Goal: Task Accomplishment & Management: Use online tool/utility

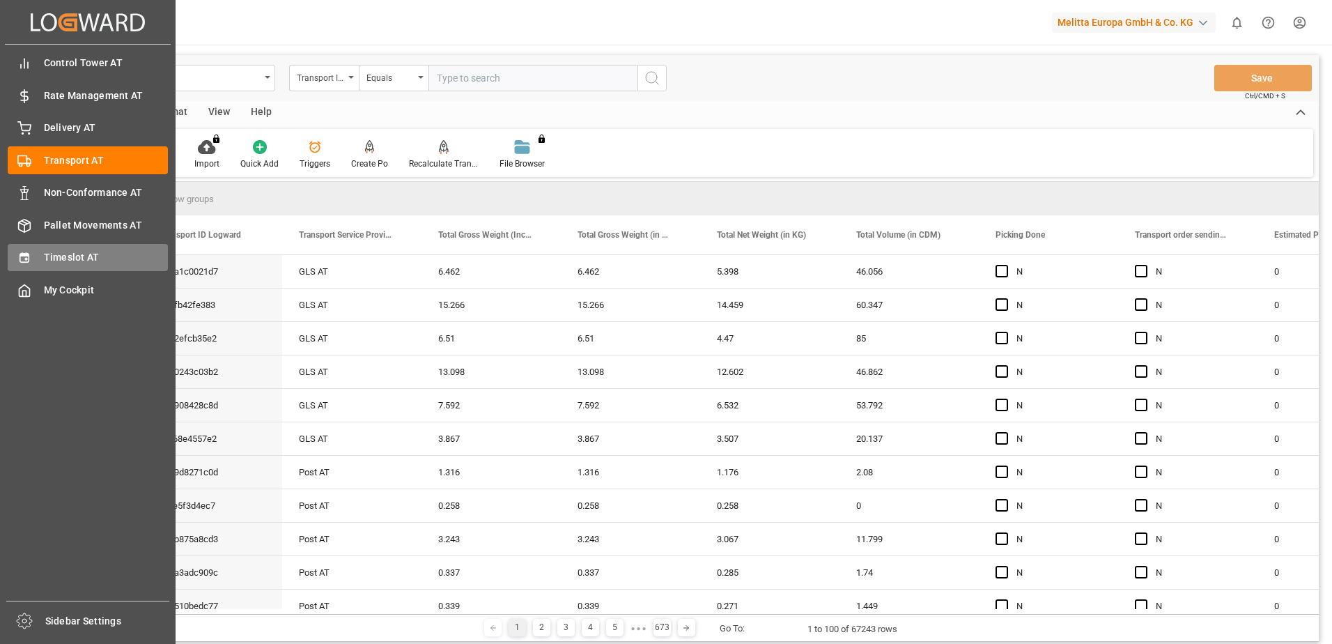
click at [16, 260] on div at bounding box center [20, 257] width 24 height 15
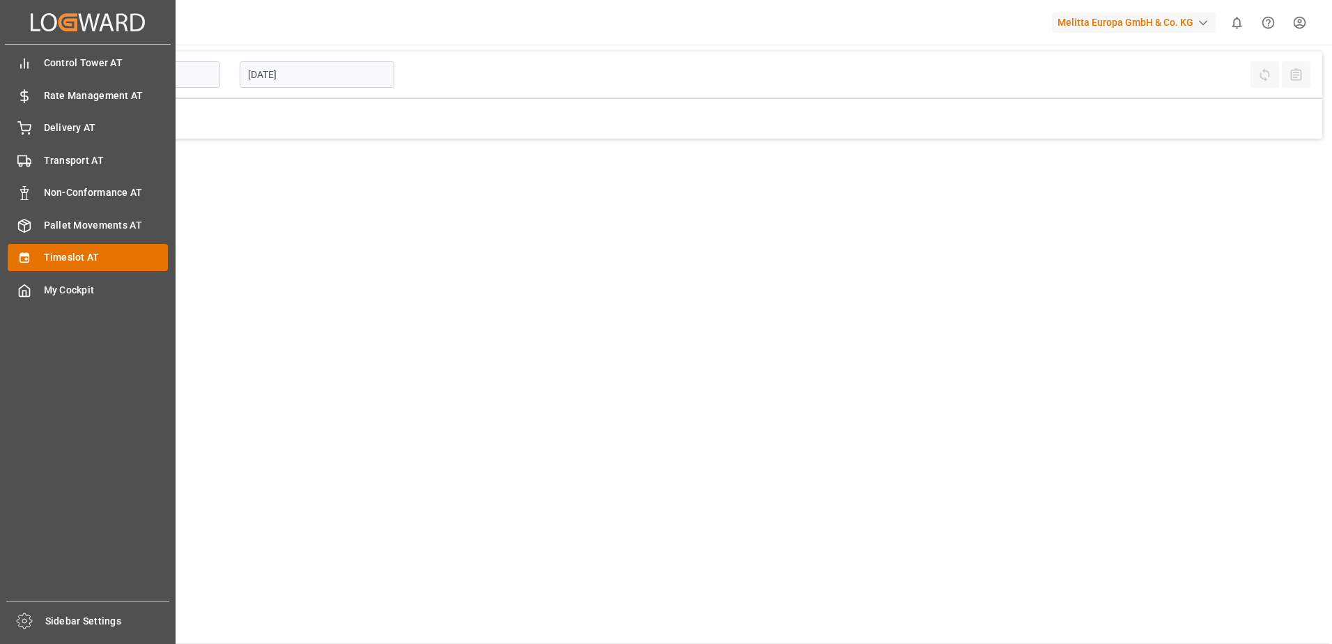
type input "Inbound AT"
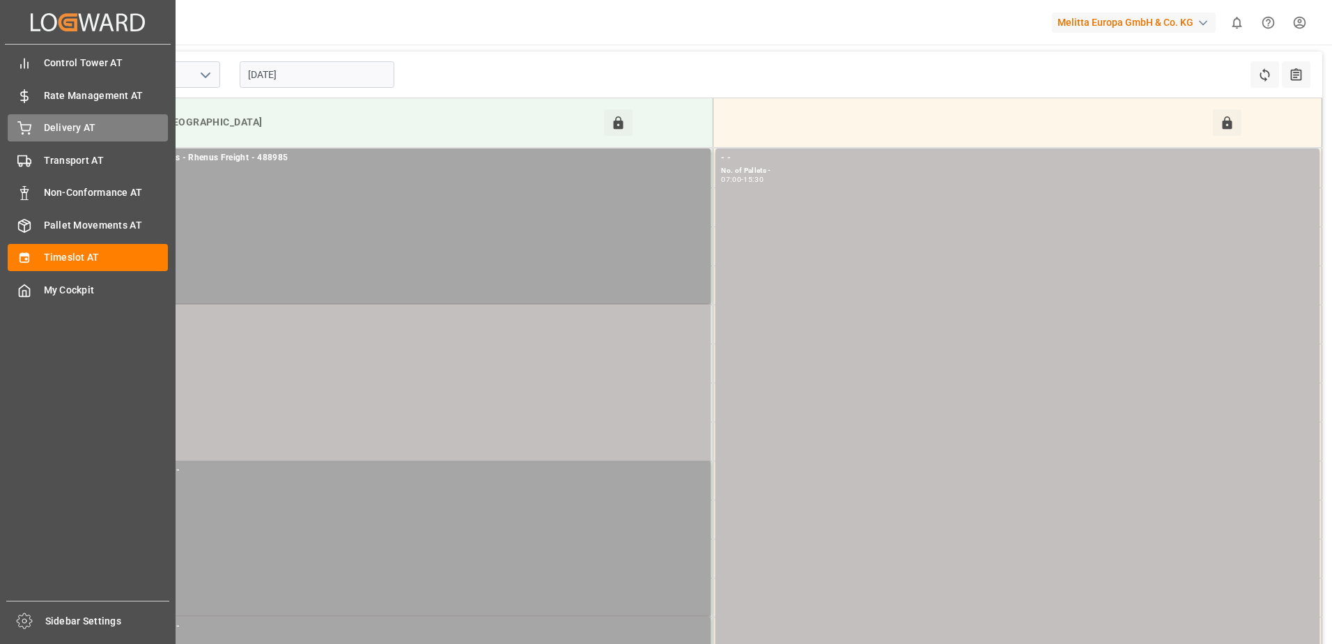
click at [38, 123] on div "Delivery AT Delivery AT" at bounding box center [88, 127] width 160 height 27
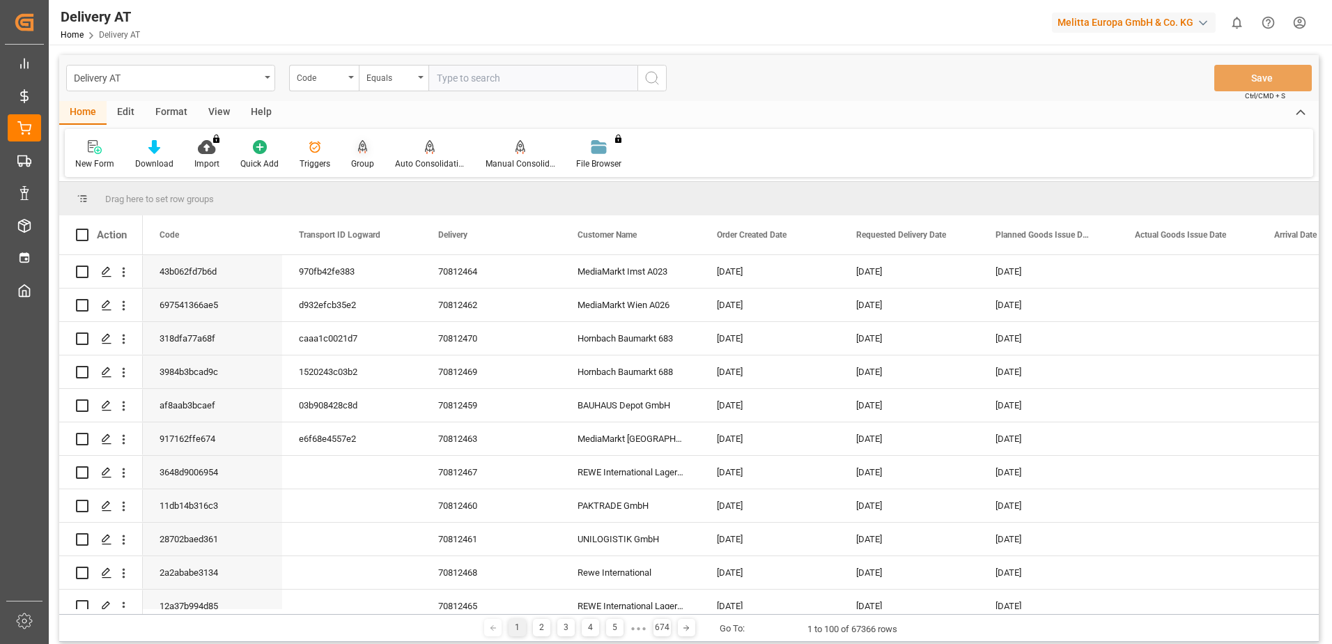
click at [358, 147] on icon at bounding box center [363, 147] width 10 height 14
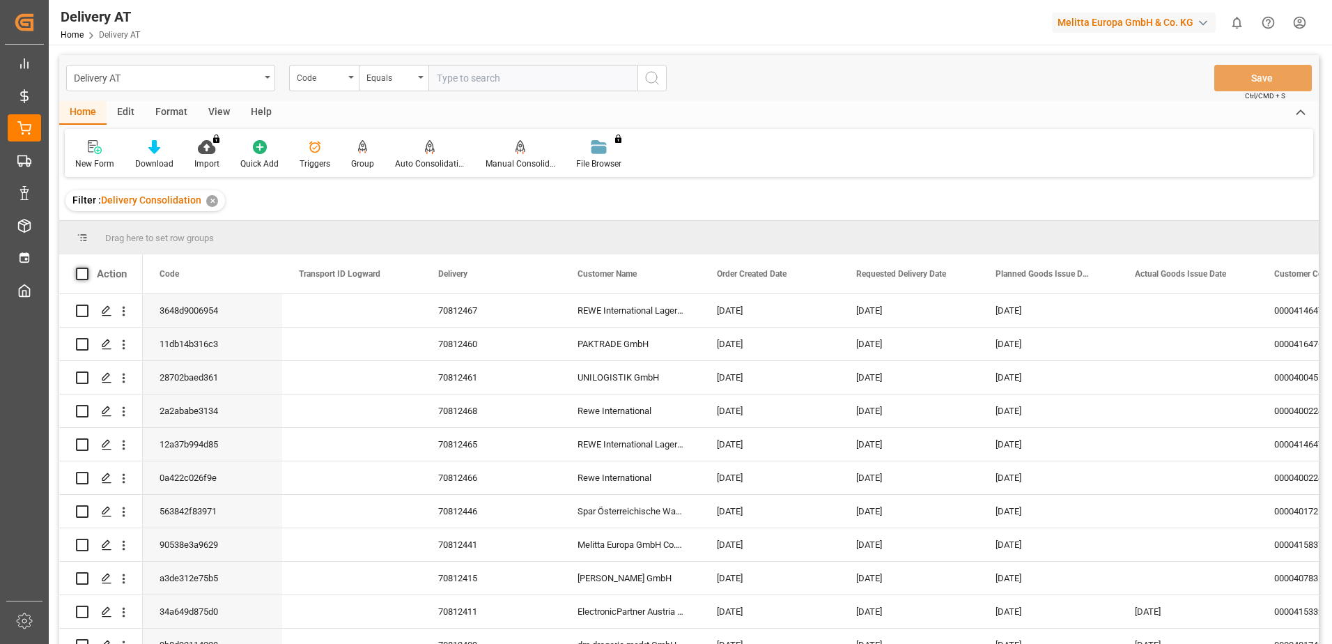
click at [84, 275] on span at bounding box center [82, 274] width 13 height 13
click at [86, 268] on input "checkbox" at bounding box center [86, 268] width 0 height 0
checkbox input "true"
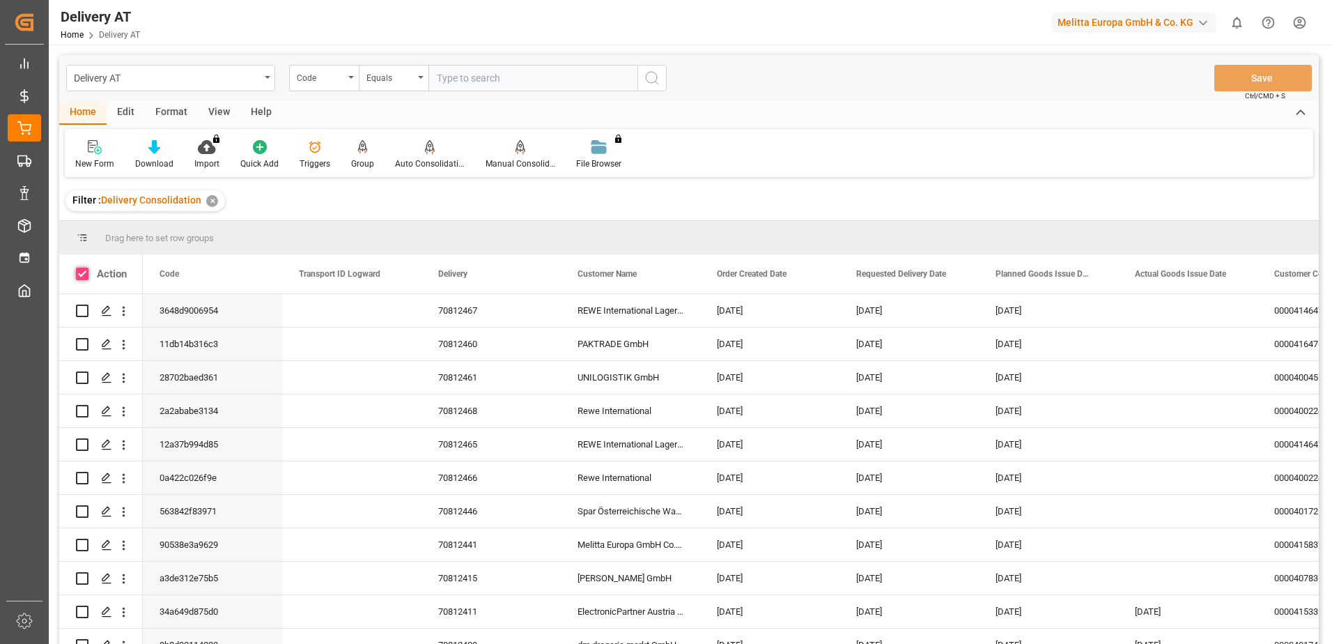
checkbox input "true"
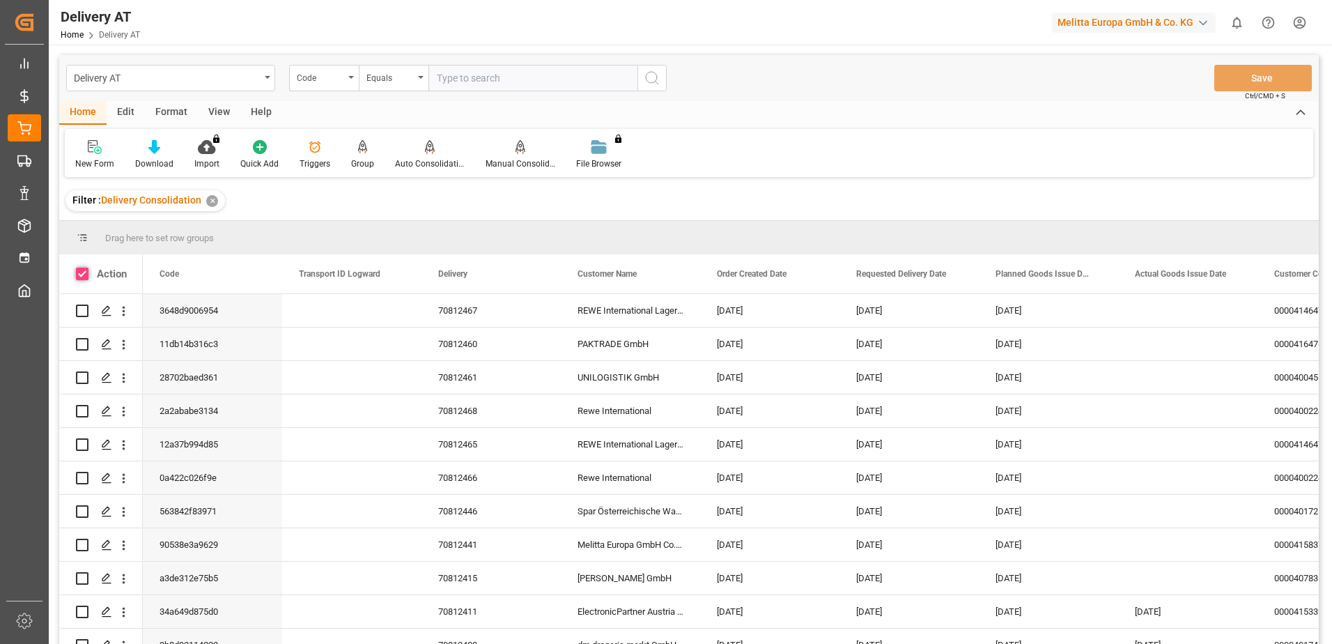
checkbox input "true"
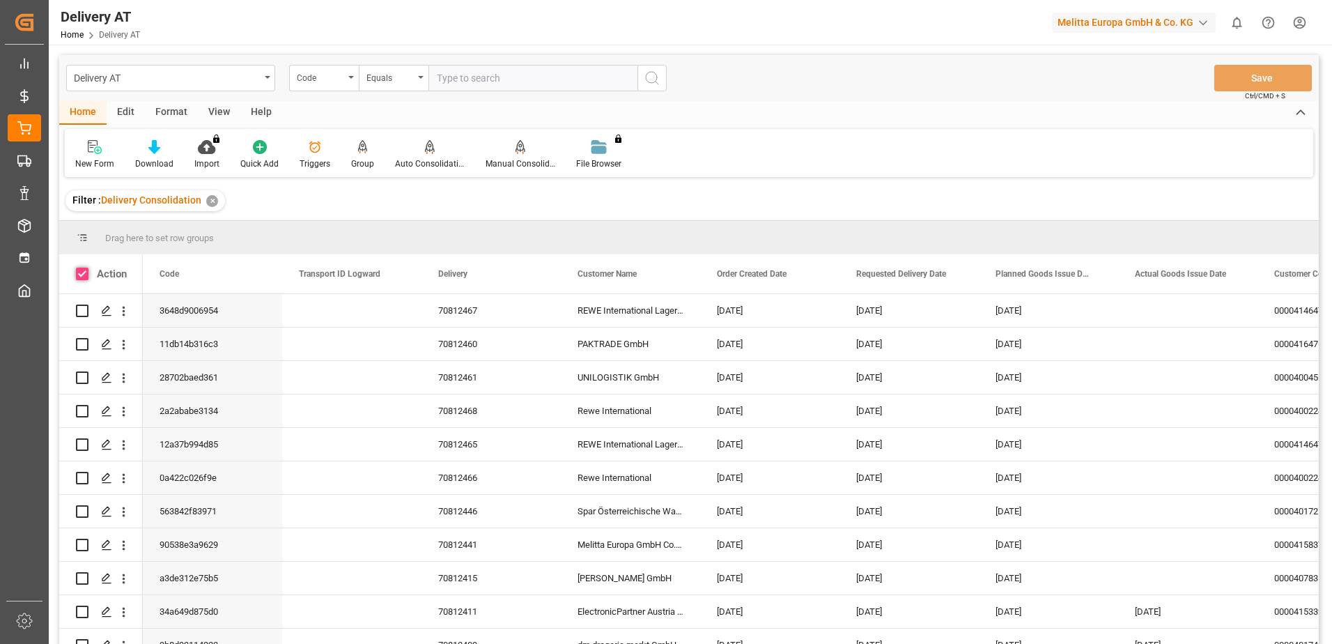
checkbox input "true"
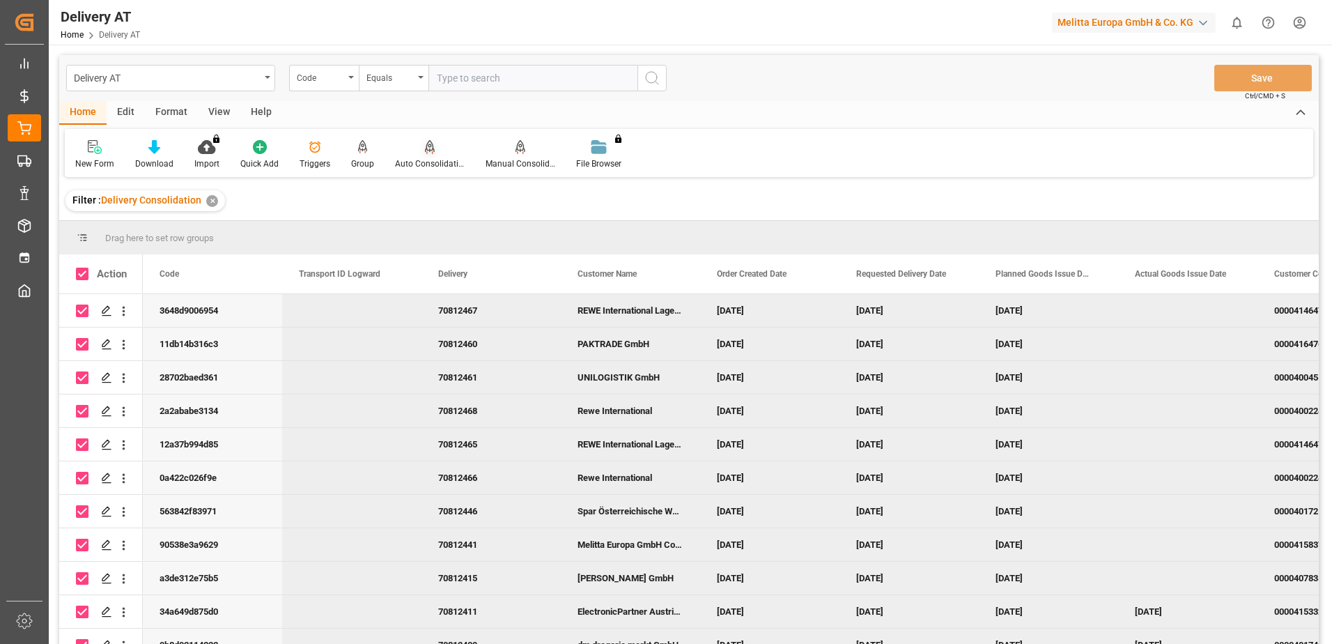
click at [434, 155] on div "Auto Consolidation" at bounding box center [430, 154] width 91 height 31
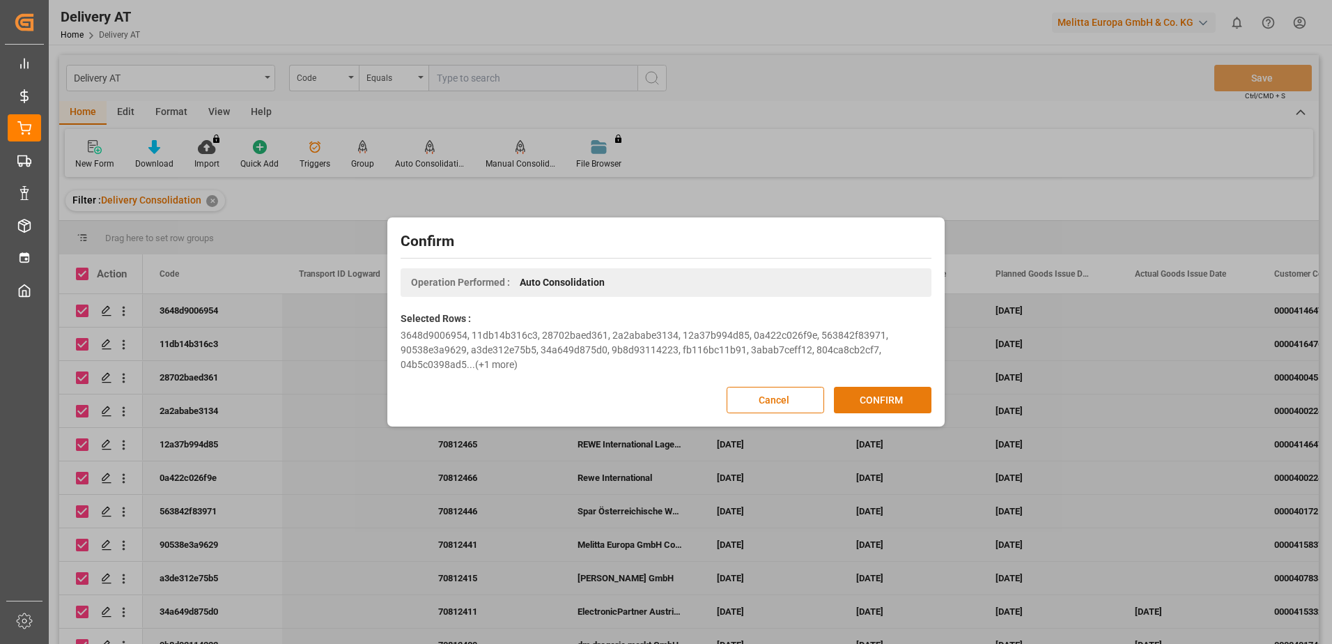
click at [880, 399] on button "CONFIRM" at bounding box center [883, 400] width 98 height 26
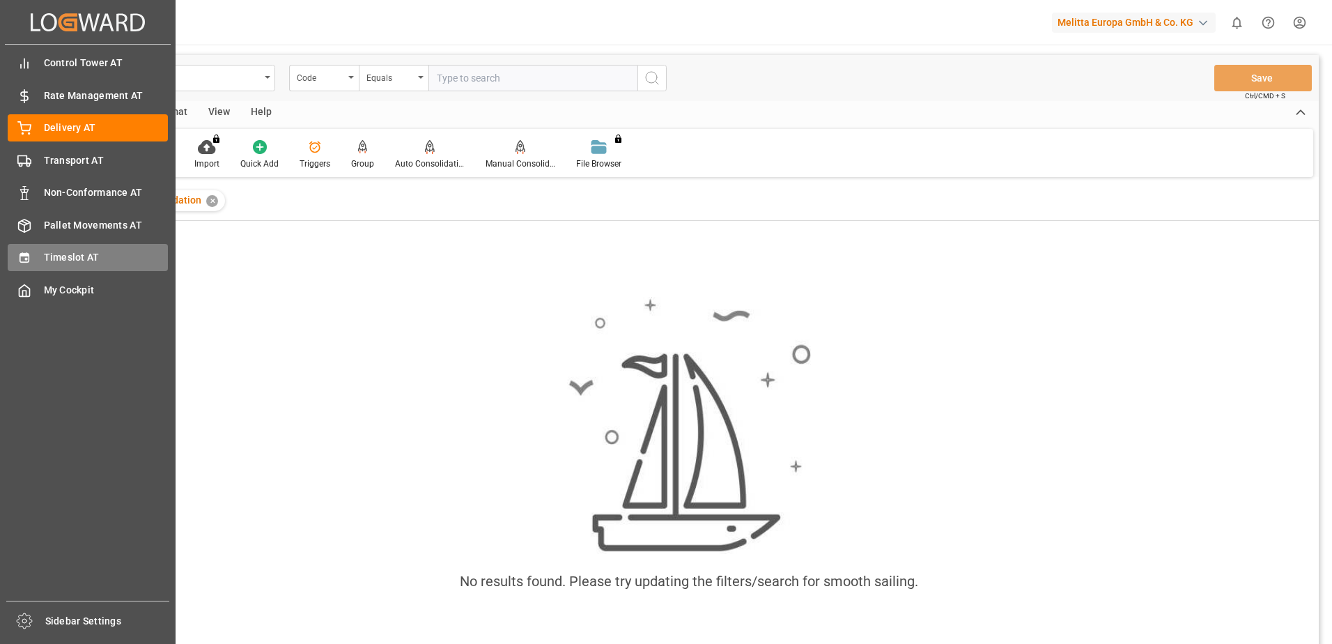
click at [31, 255] on icon at bounding box center [24, 258] width 14 height 14
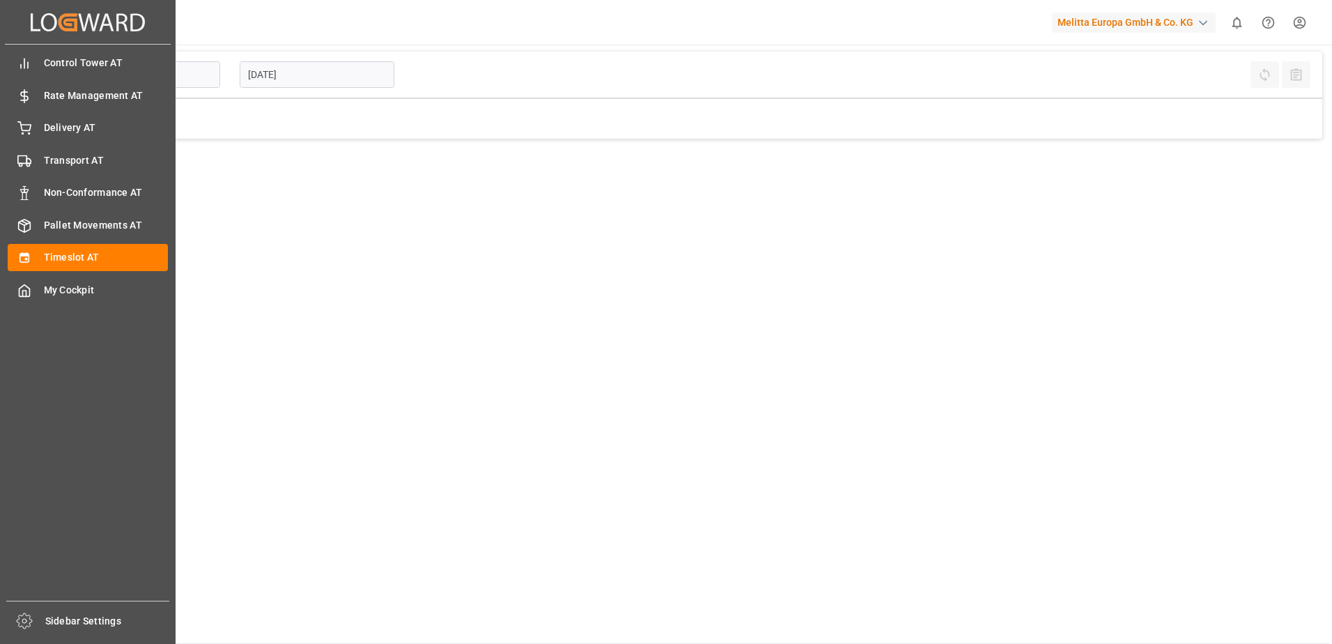
type input "Inbound AT"
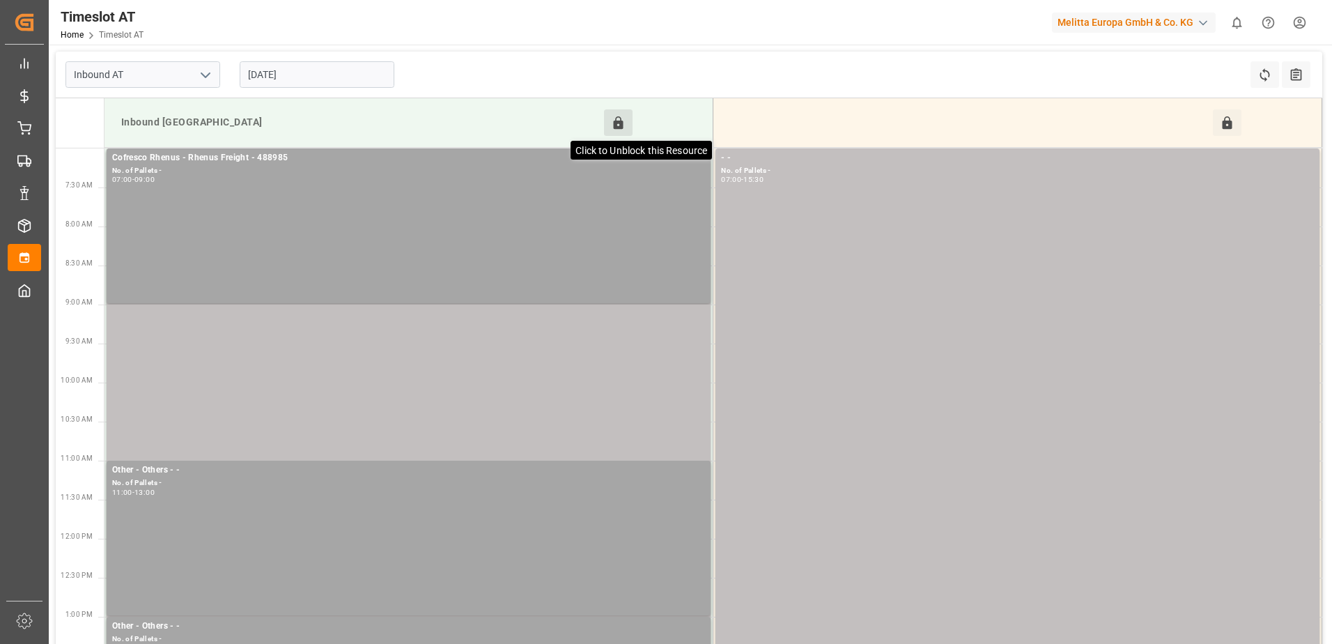
click at [613, 122] on icon at bounding box center [618, 123] width 15 height 15
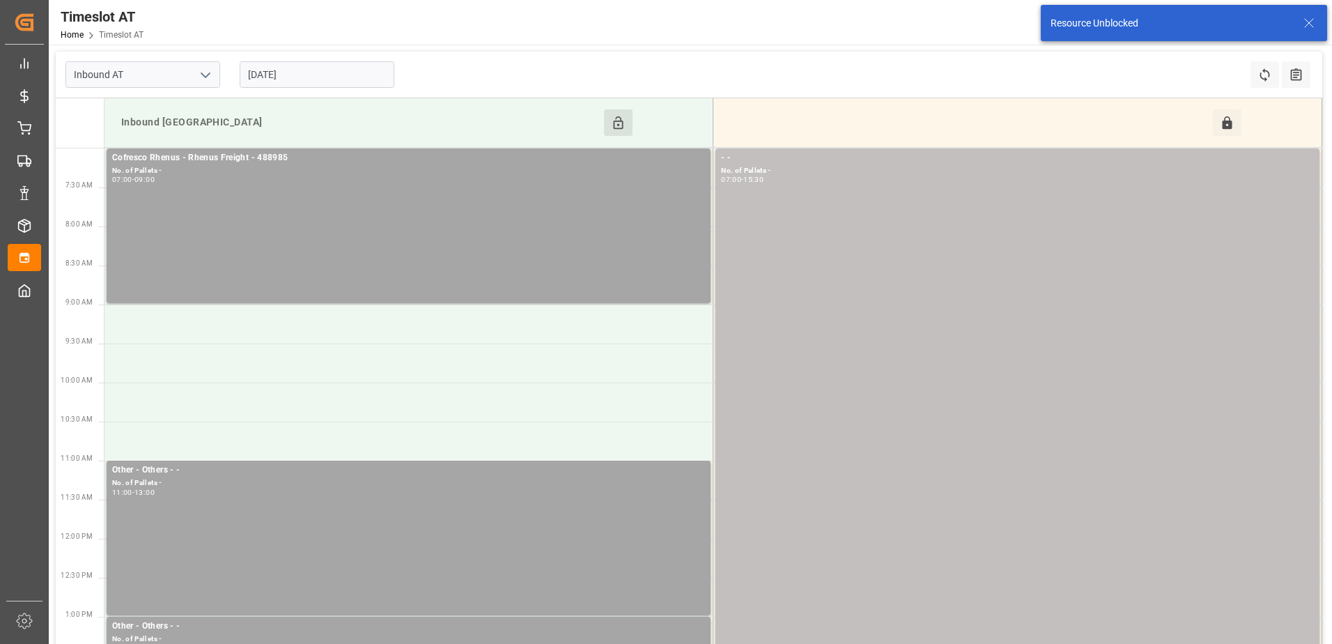
click at [643, 213] on div "Cofresco Rhenus - Rhenus Freight - 488985 No. of Pallets - 07:00 - 09:00" at bounding box center [408, 225] width 593 height 149
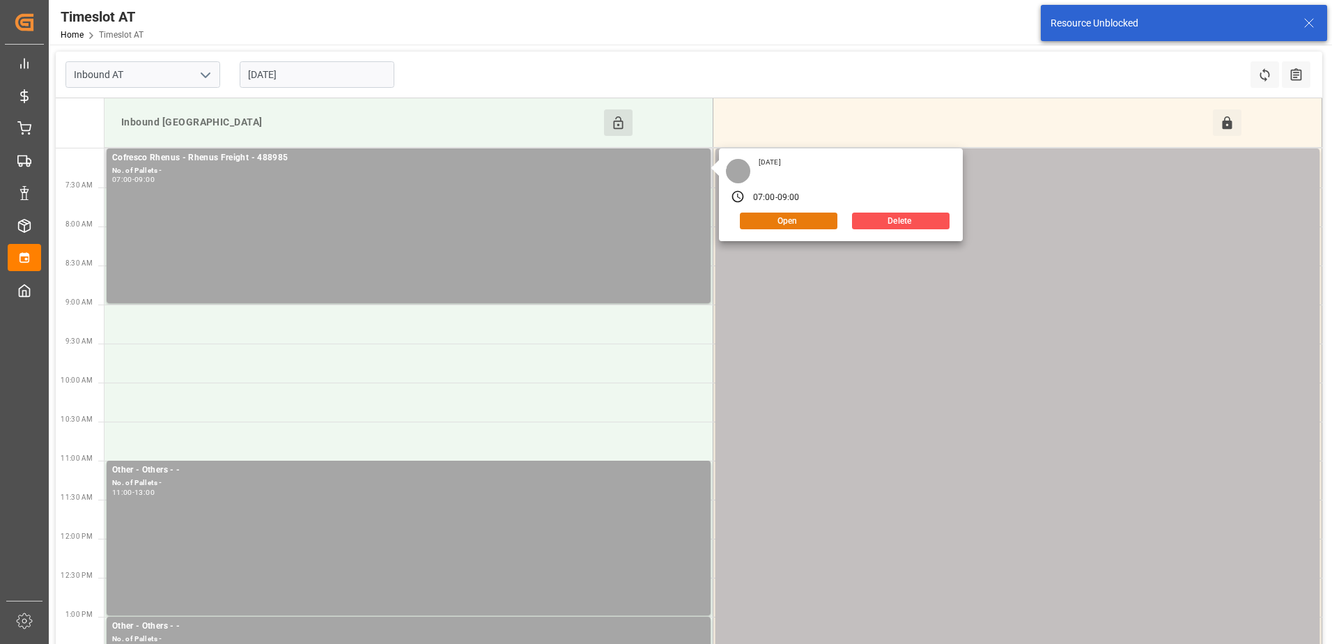
click at [780, 220] on button "Open" at bounding box center [789, 221] width 98 height 17
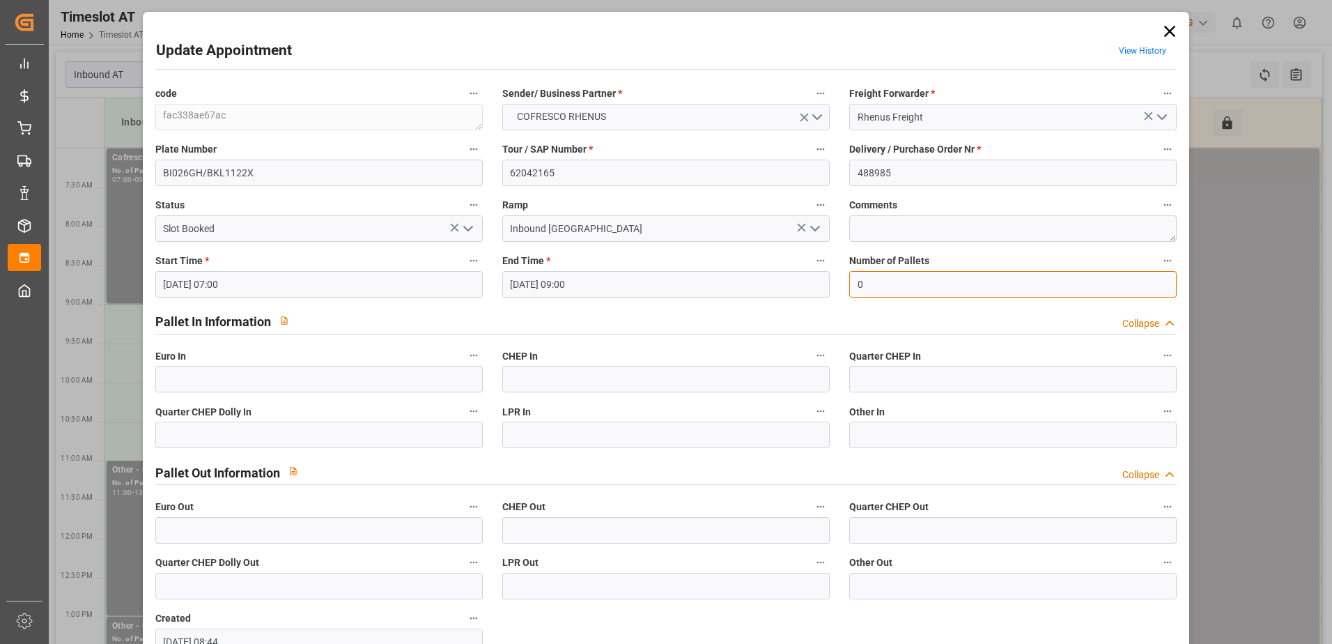
click at [875, 284] on input "0" at bounding box center [1013, 284] width 328 height 26
type input "56"
click at [181, 372] on input "text" at bounding box center [319, 379] width 328 height 26
type input "56"
click at [468, 229] on polyline "open menu" at bounding box center [468, 228] width 8 height 4
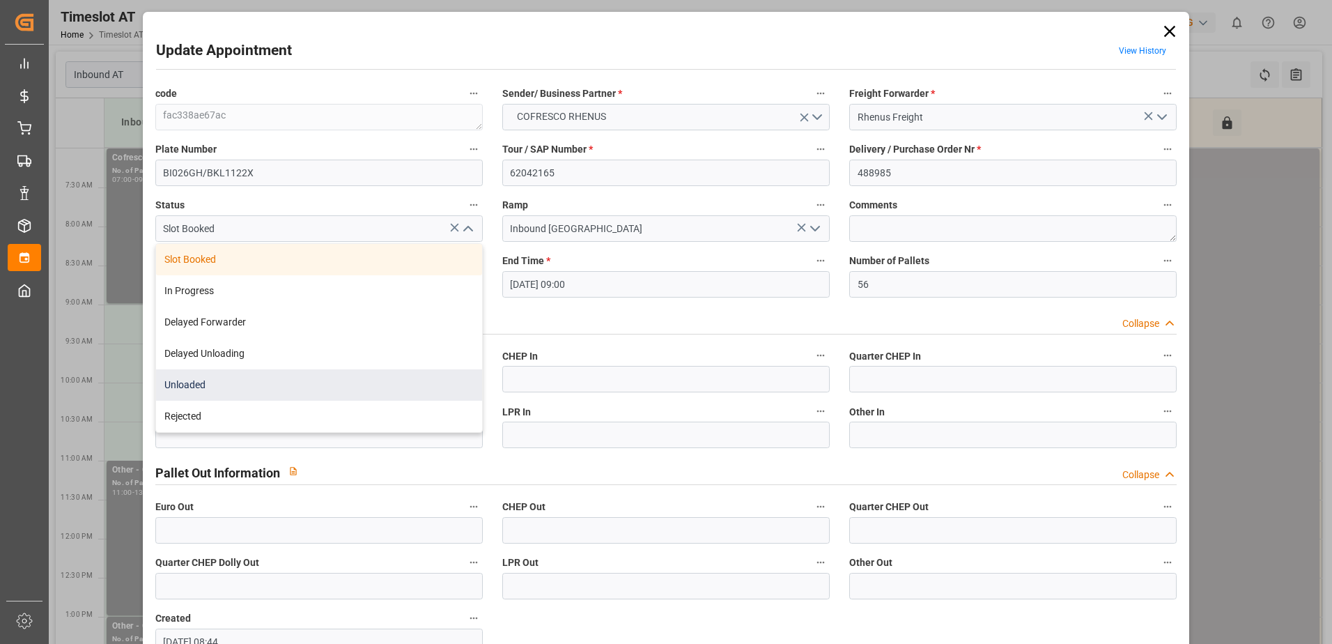
click at [351, 377] on div "Unloaded" at bounding box center [319, 384] width 326 height 31
type input "Unloaded"
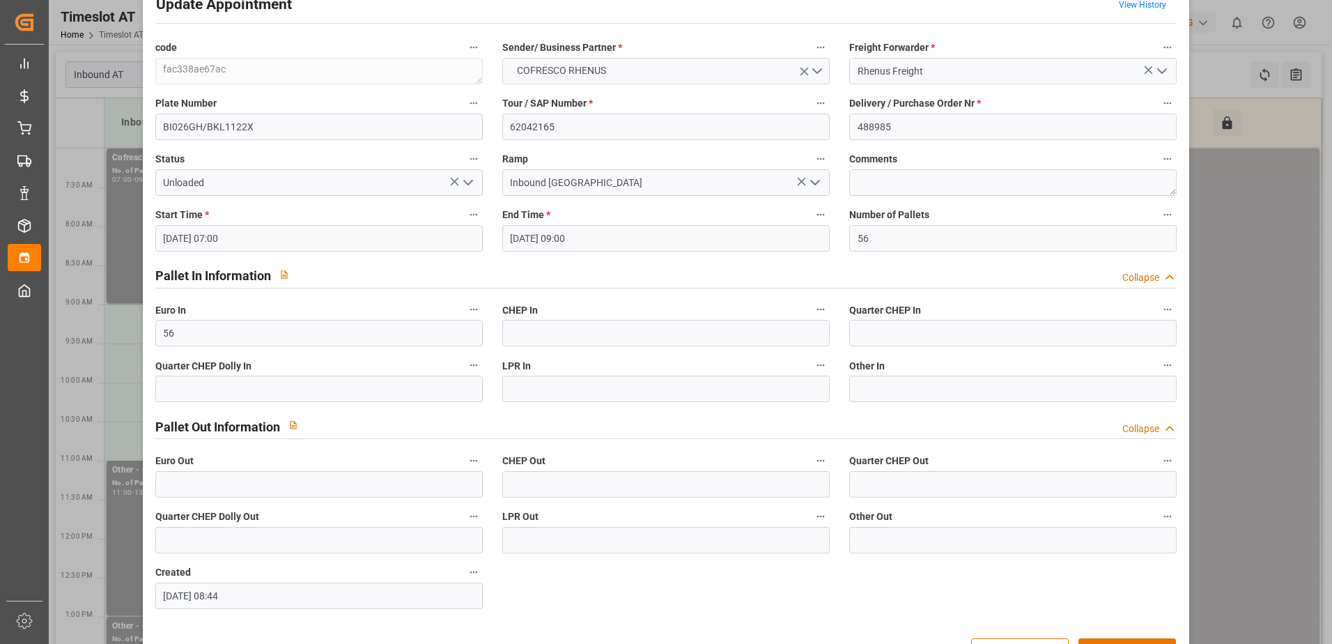
scroll to position [92, 0]
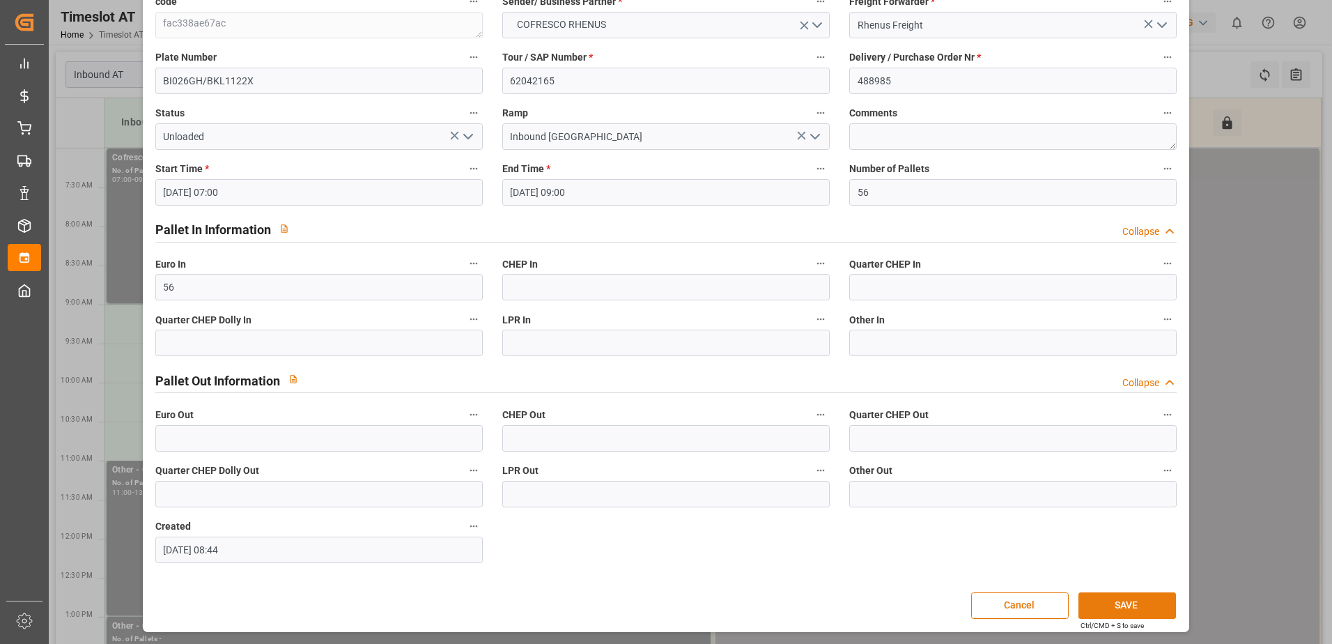
click at [1121, 601] on button "SAVE" at bounding box center [1128, 605] width 98 height 26
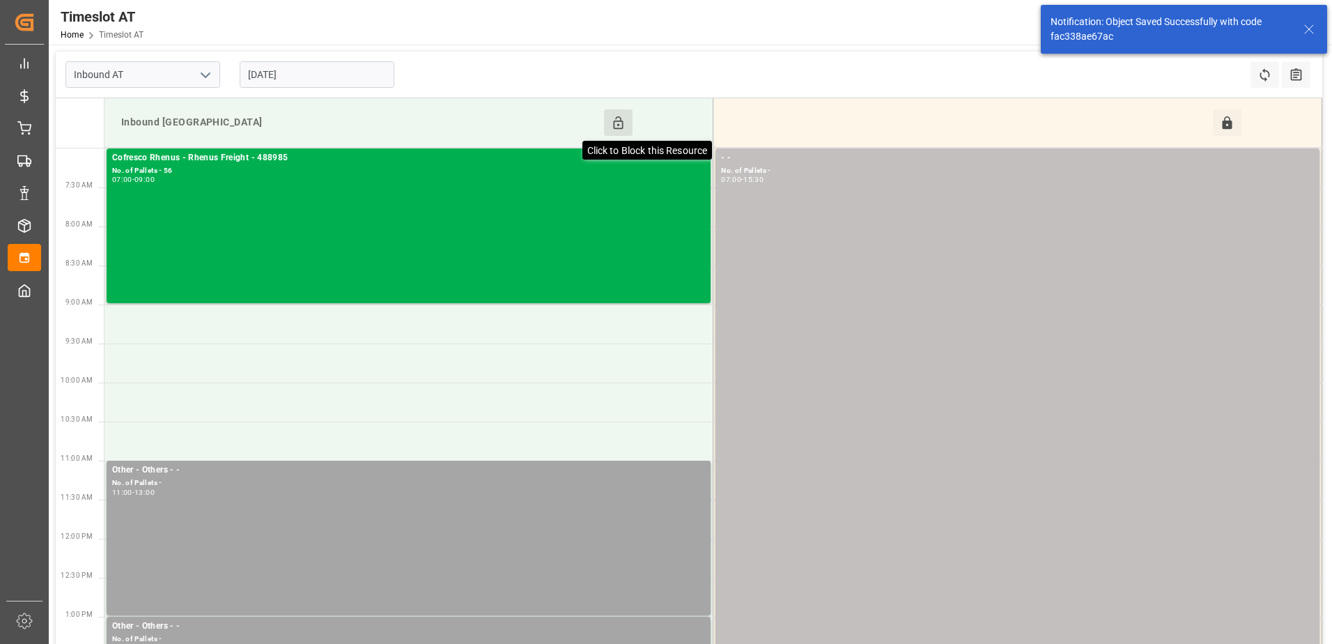
click at [615, 128] on icon at bounding box center [619, 122] width 10 height 13
